Goal: Find specific page/section: Find specific page/section

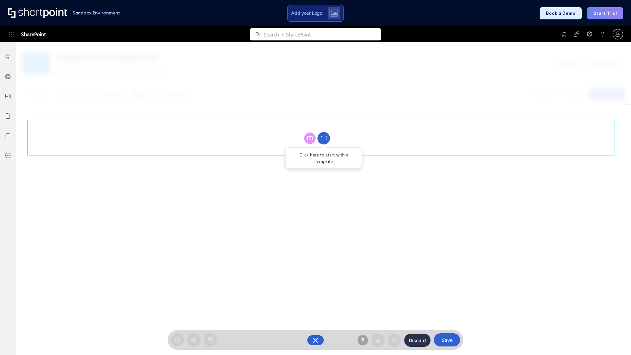
click at [324, 138] on circle at bounding box center [324, 138] width 12 height 12
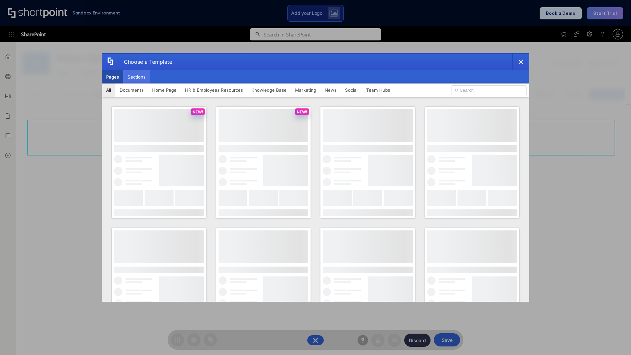
click at [136, 77] on button "Sections" at bounding box center [136, 76] width 27 height 13
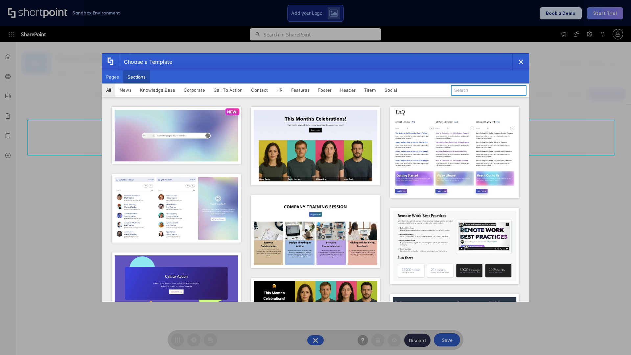
type input "Announcements"
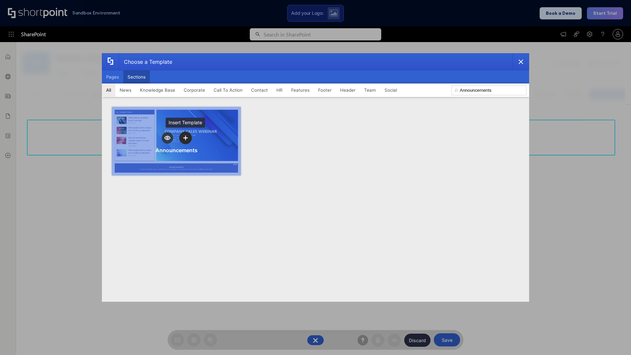
click at [185, 138] on icon "template selector" at bounding box center [185, 137] width 5 height 5
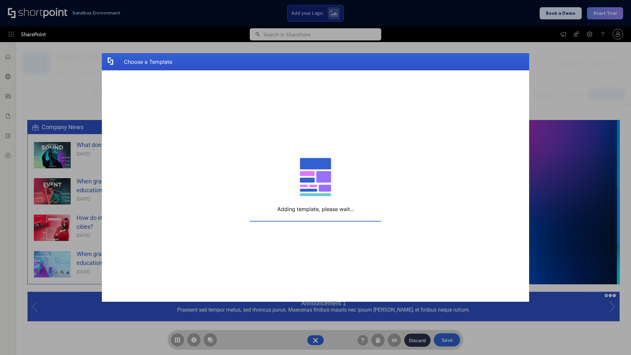
scroll to position [5, 5]
